Goal: Information Seeking & Learning: Learn about a topic

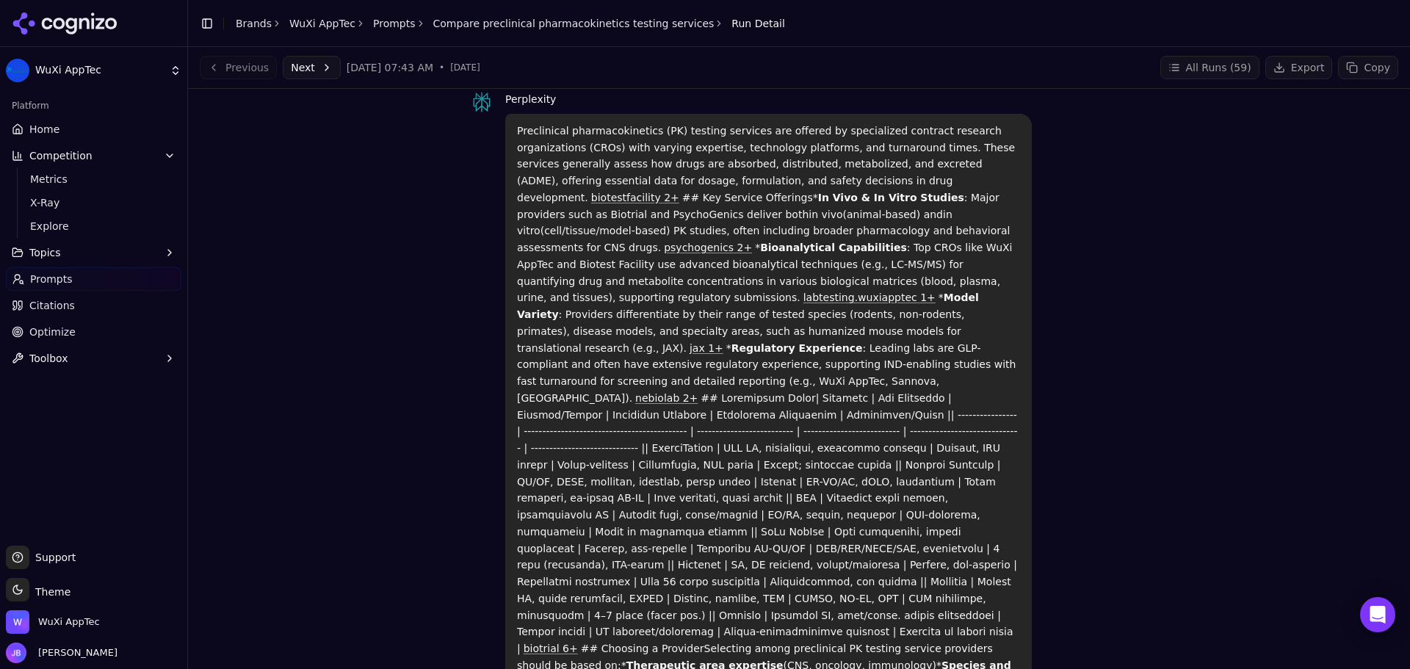
scroll to position [57, 0]
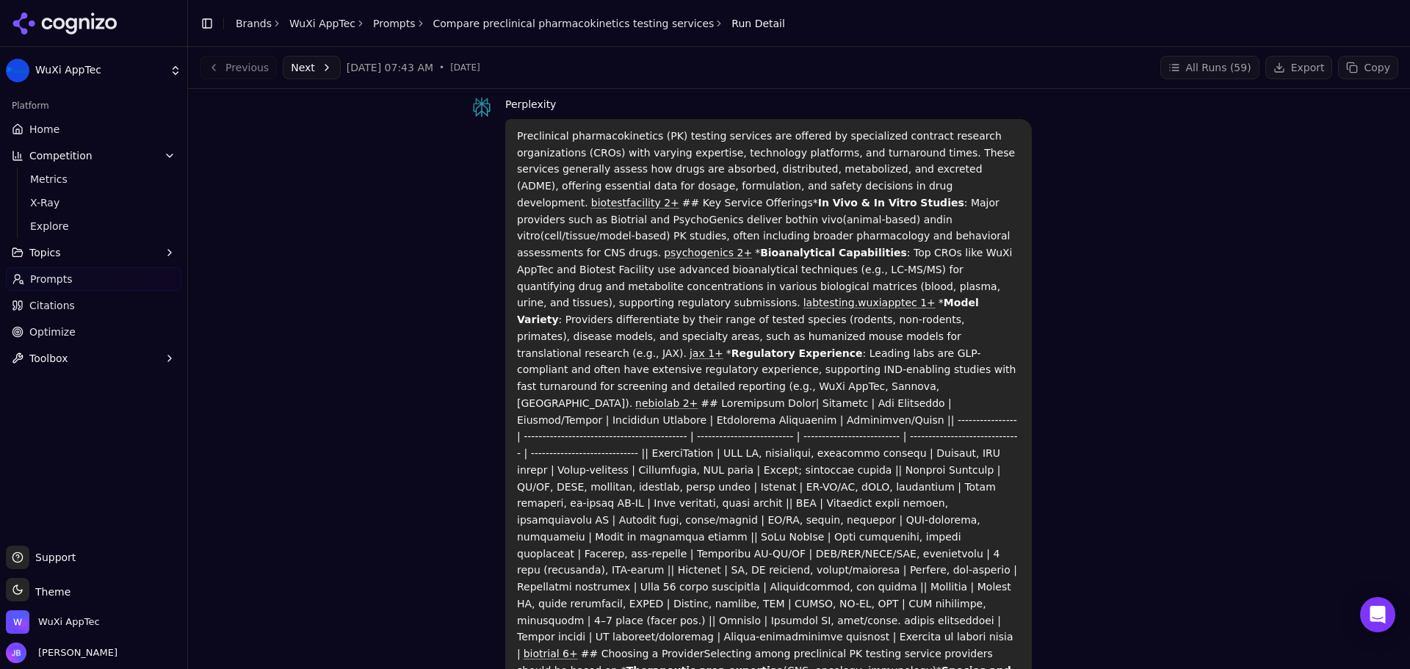
click at [764, 284] on p "Preclinical pharmacokinetics (PK) testing services are offered by specialized c…" at bounding box center [768, 437] width 503 height 618
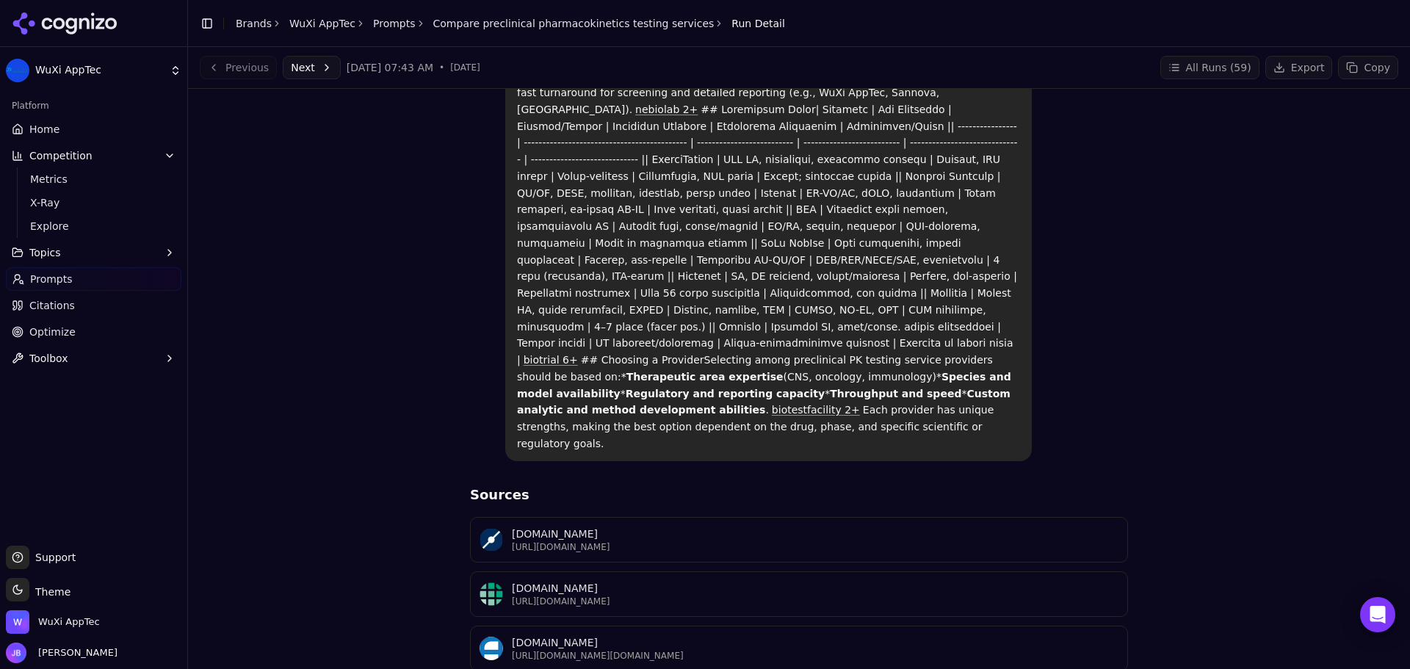
scroll to position [0, 0]
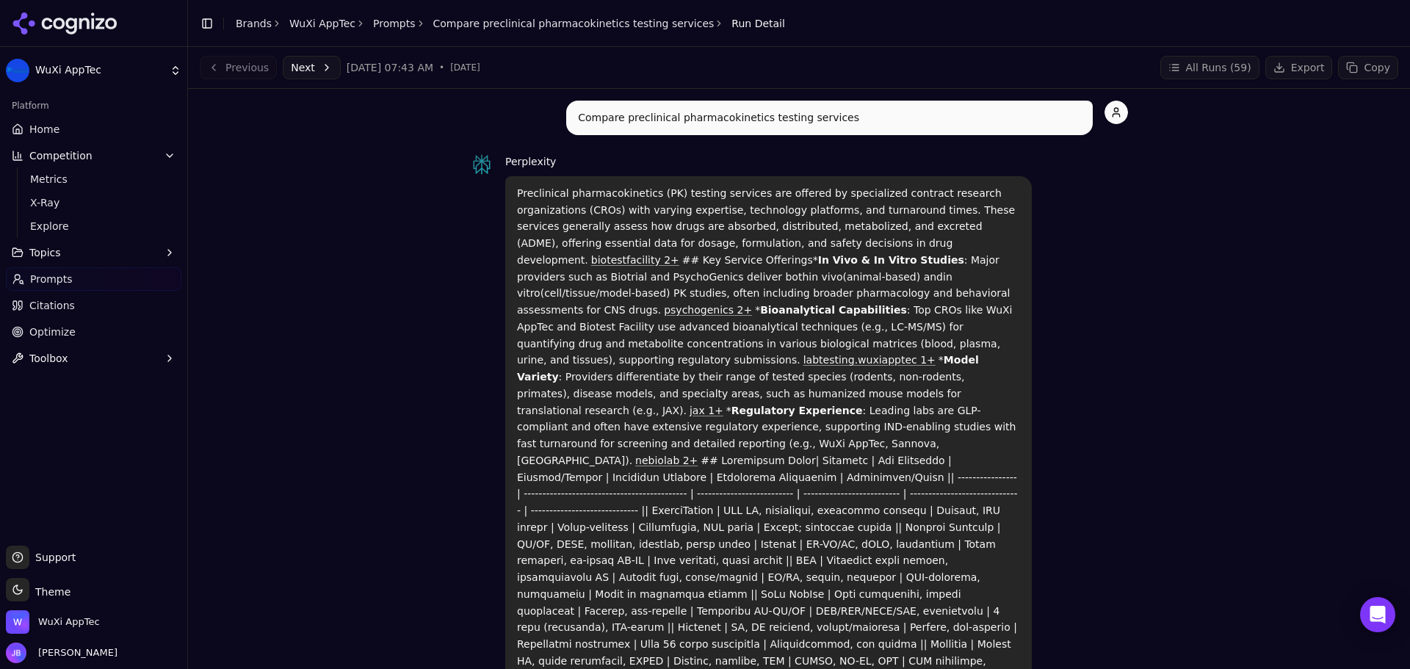
click at [65, 201] on span "X-Ray" at bounding box center [94, 202] width 128 height 15
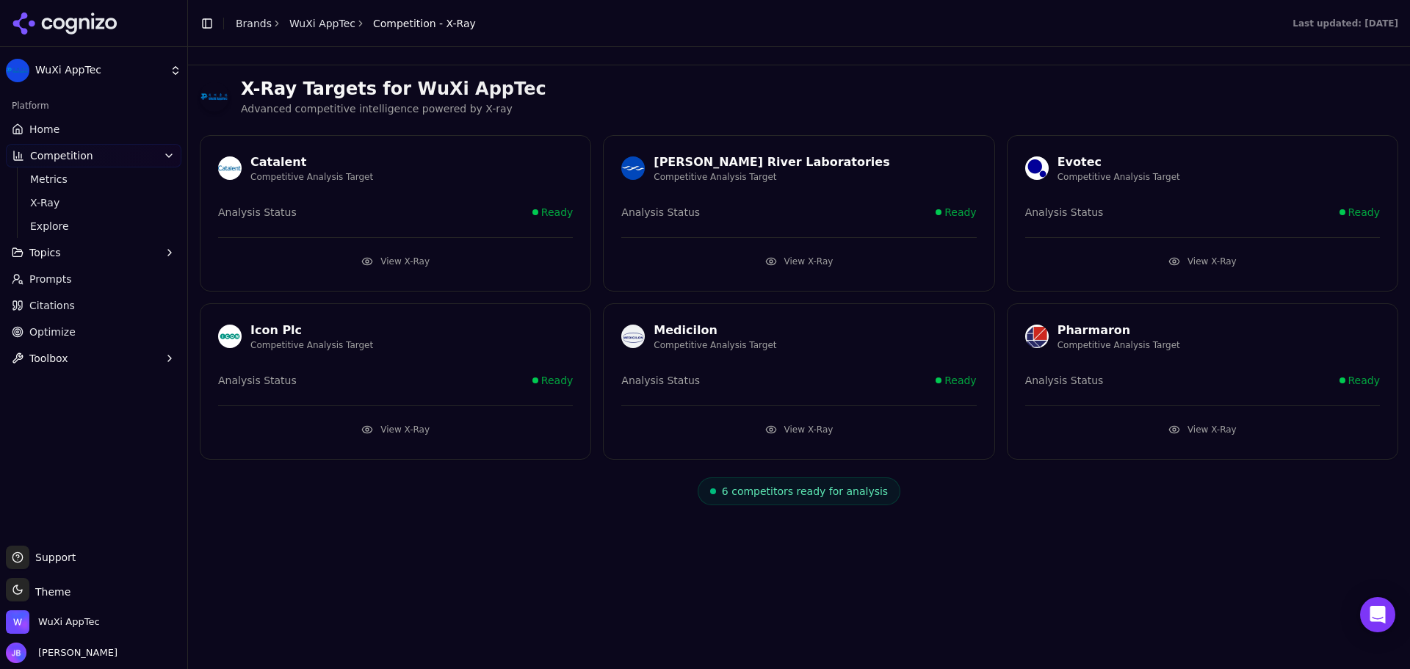
click at [70, 134] on link "Home" at bounding box center [93, 128] width 175 height 23
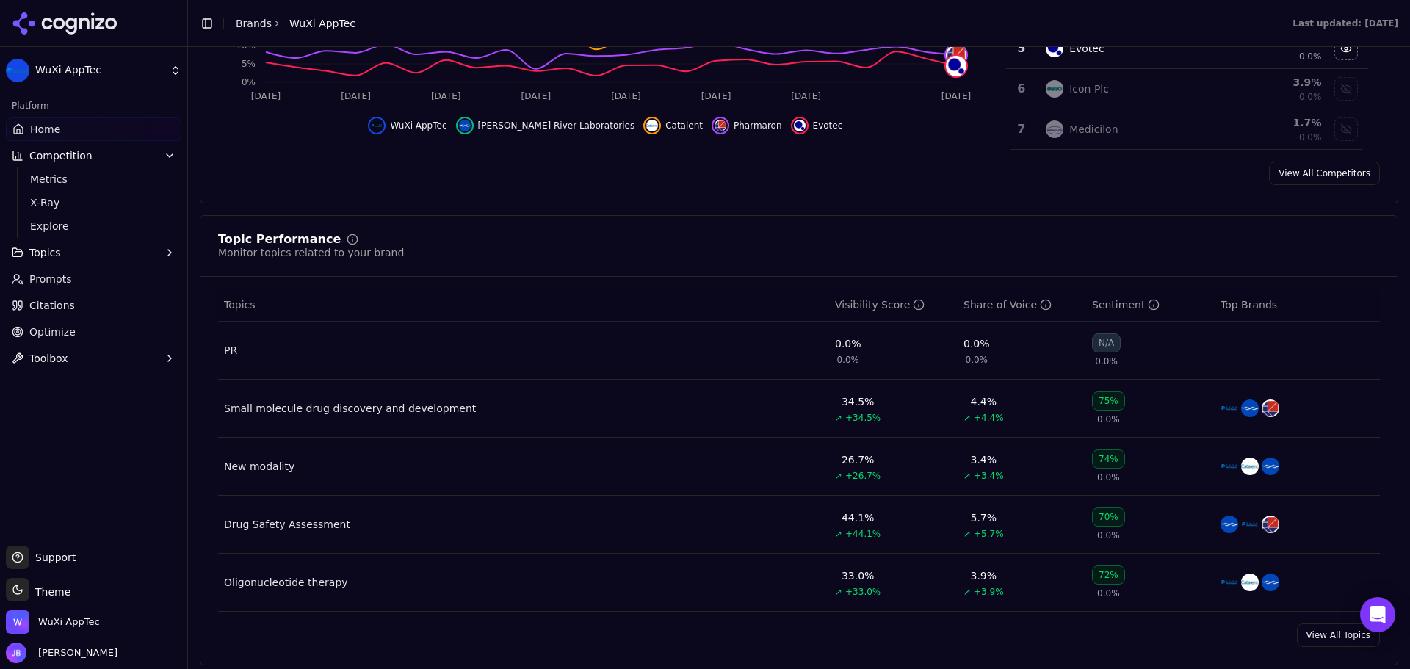
scroll to position [514, 0]
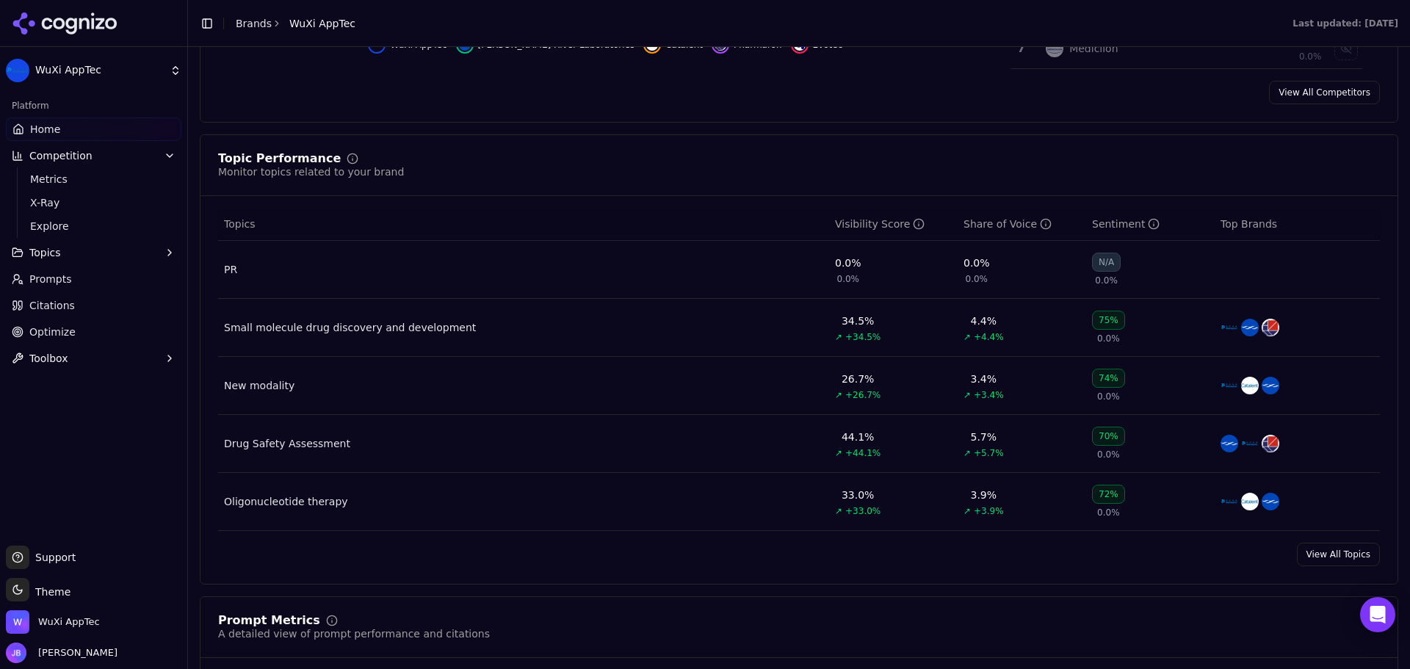
click at [1315, 547] on link "View All Topics" at bounding box center [1338, 554] width 83 height 23
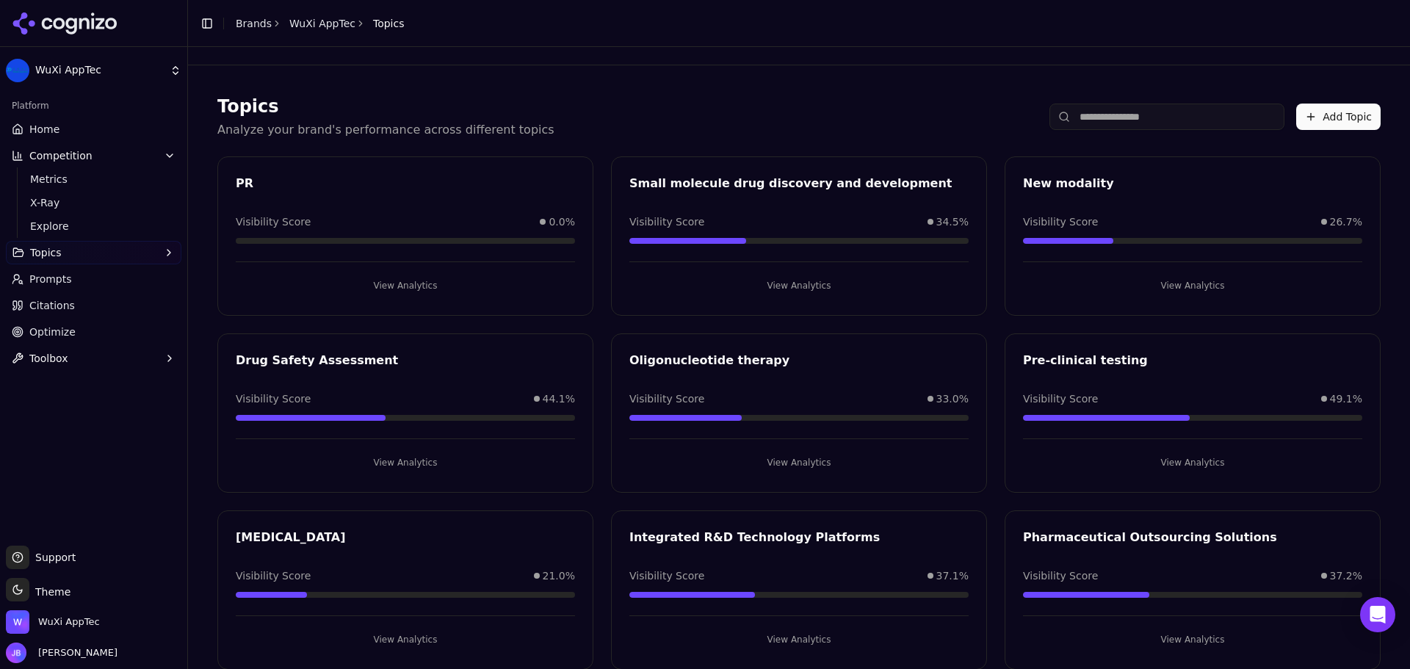
click at [474, 285] on button "View Analytics" at bounding box center [405, 285] width 339 height 23
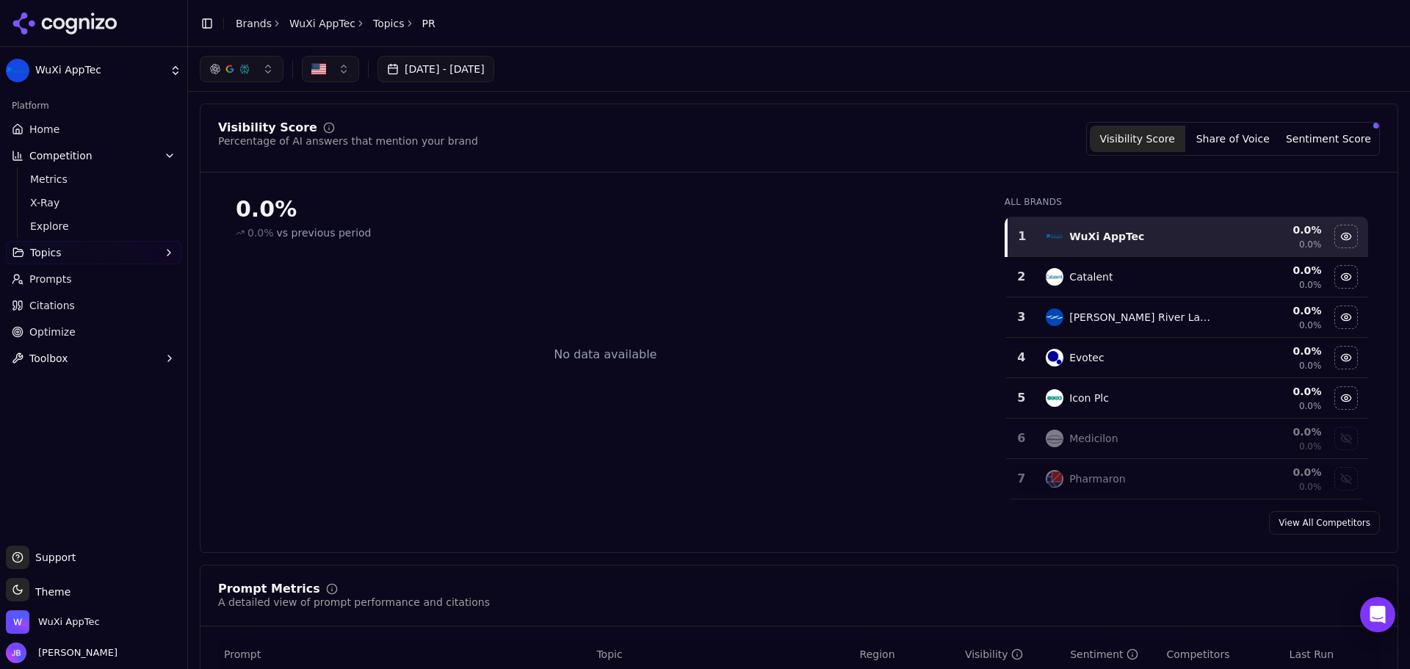
click at [89, 128] on link "Home" at bounding box center [93, 128] width 175 height 23
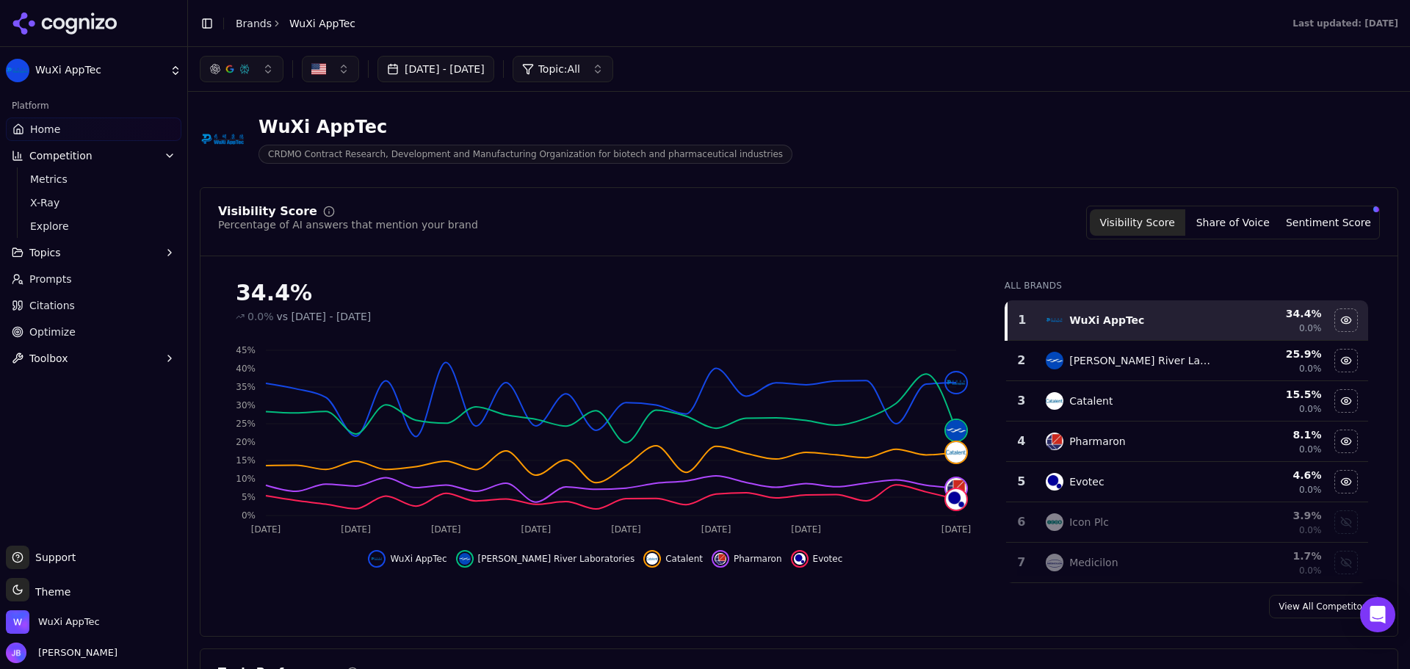
click at [1243, 214] on button "Share of Voice" at bounding box center [1232, 222] width 95 height 26
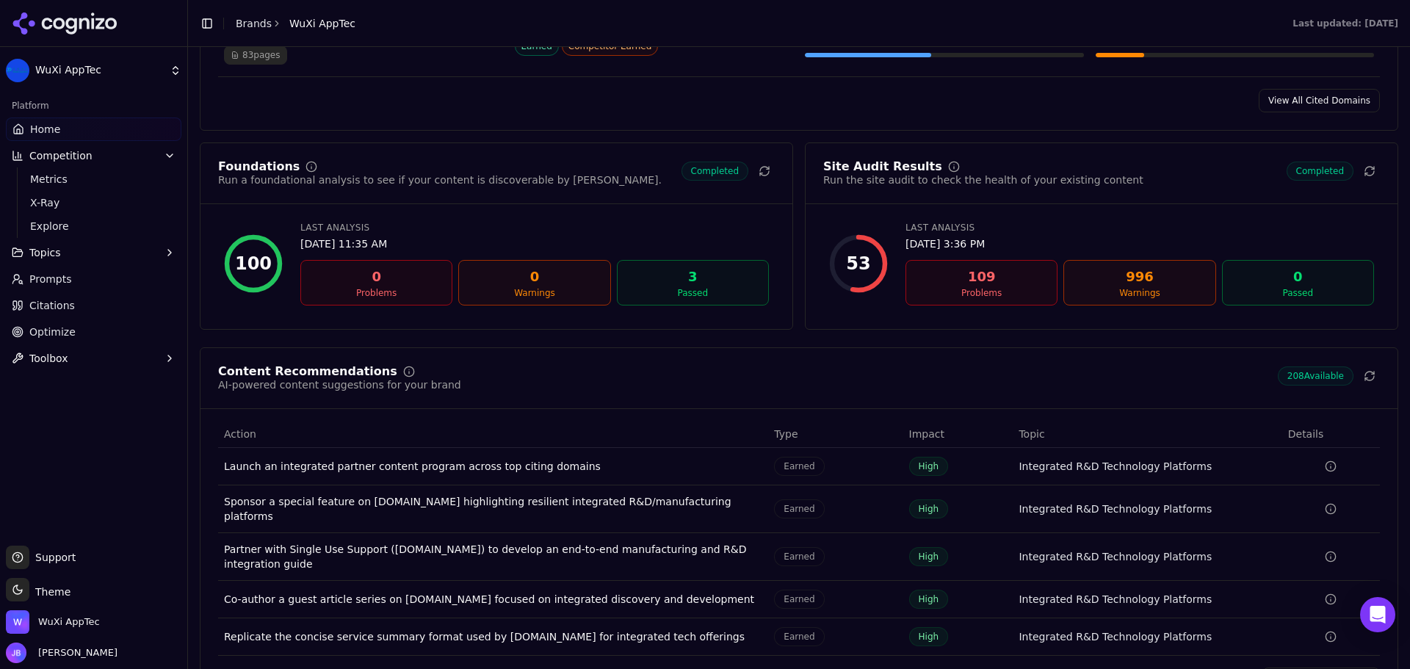
scroll to position [2056, 0]
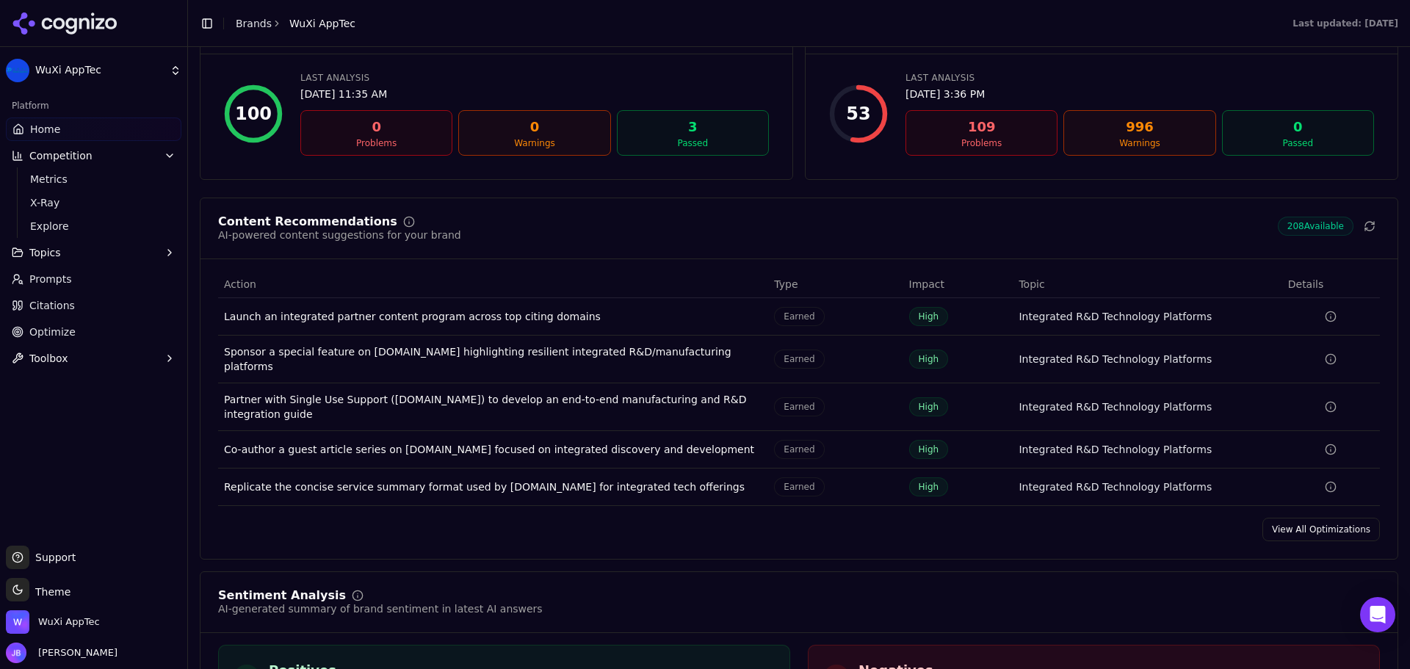
click at [395, 317] on div "Launch an integrated partner content program across top citing domains" at bounding box center [493, 316] width 538 height 15
click at [1294, 526] on link "View All Optimizations" at bounding box center [1320, 529] width 117 height 23
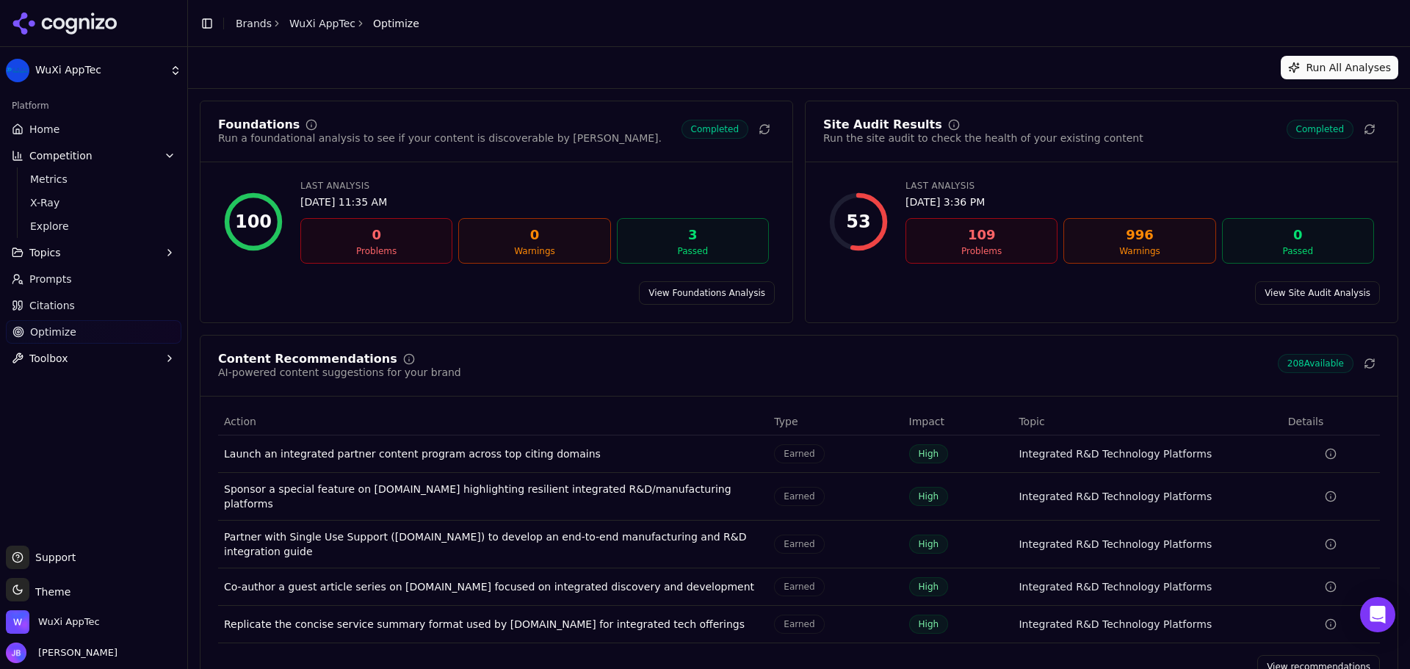
click at [1305, 291] on link "View Site Audit Analysis" at bounding box center [1317, 292] width 125 height 23
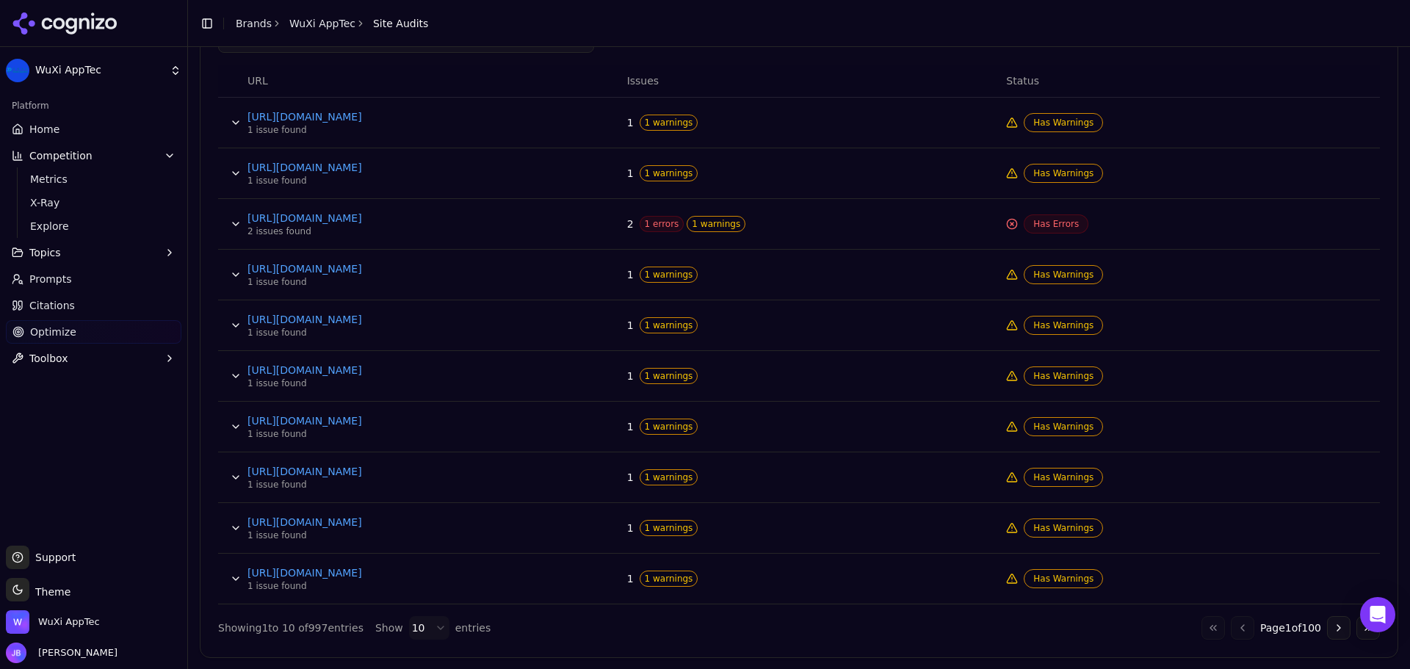
scroll to position [593, 0]
click at [233, 222] on button "Data table" at bounding box center [235, 222] width 23 height 23
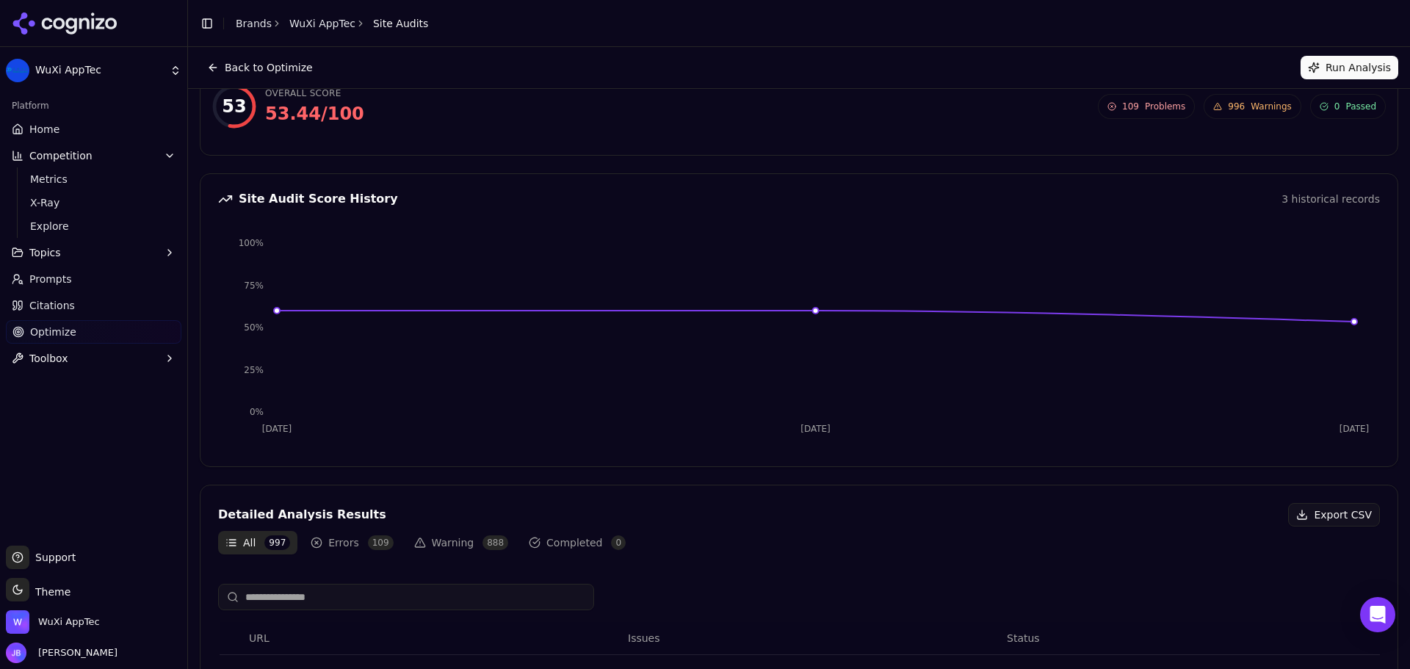
scroll to position [0, 0]
